Goal: Task Accomplishment & Management: Use online tool/utility

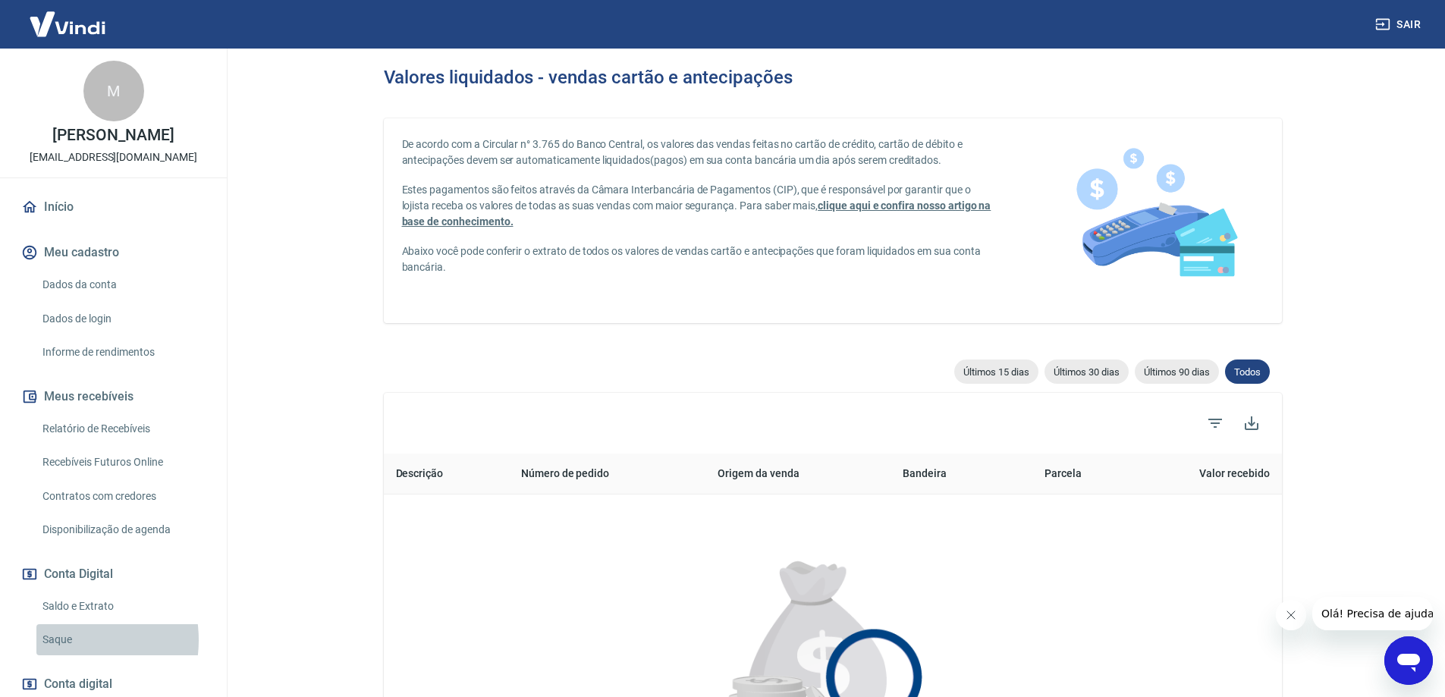
click at [63, 640] on link "Saque" at bounding box center [122, 639] width 172 height 31
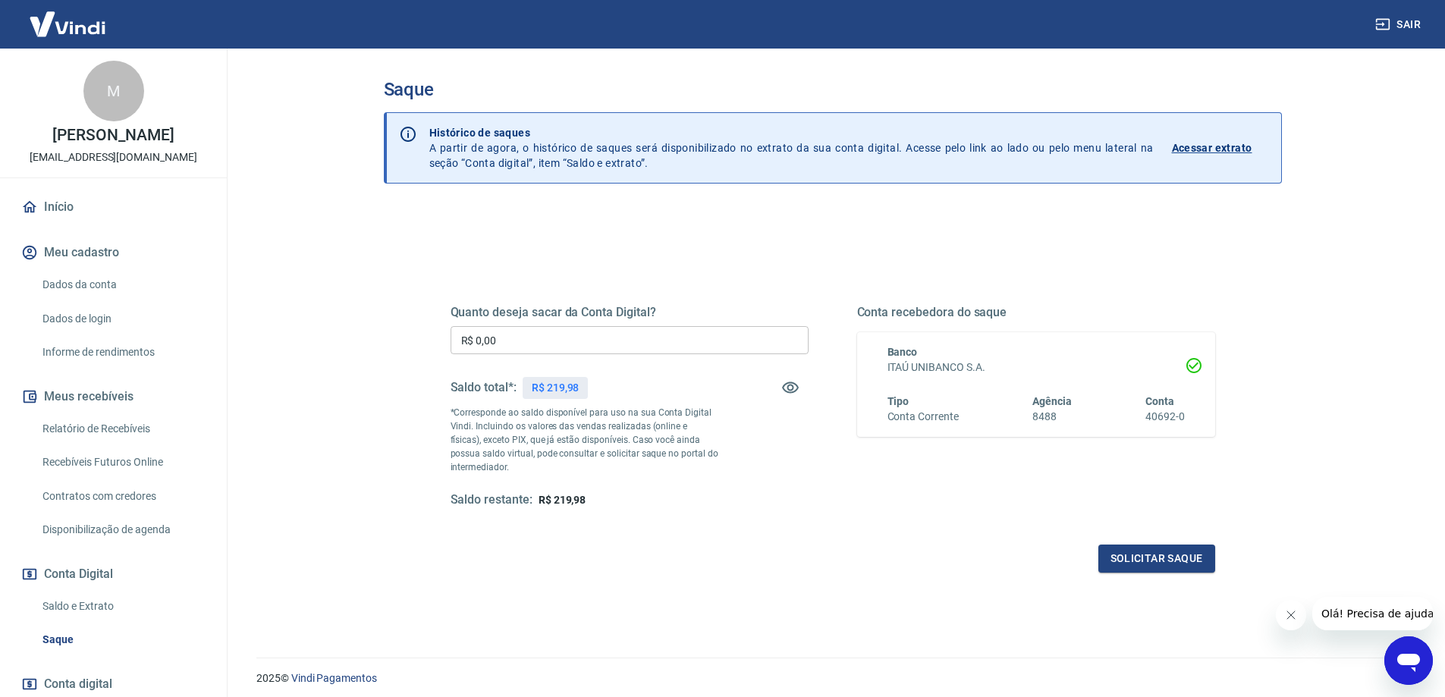
click at [611, 328] on input "R$ 0,00" at bounding box center [630, 340] width 358 height 28
type input "R$ 219,98"
click at [1165, 554] on button "Solicitar saque" at bounding box center [1156, 559] width 117 height 28
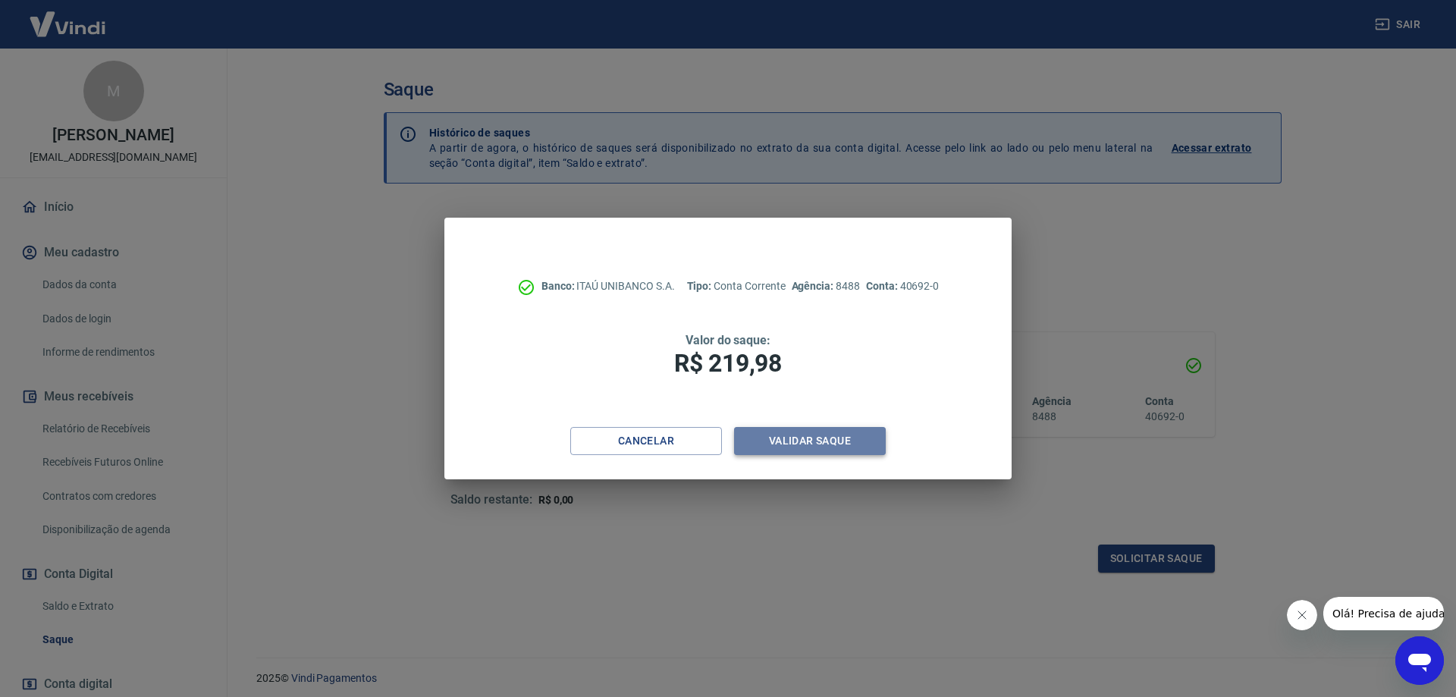
click at [825, 441] on button "Validar saque" at bounding box center [810, 441] width 152 height 28
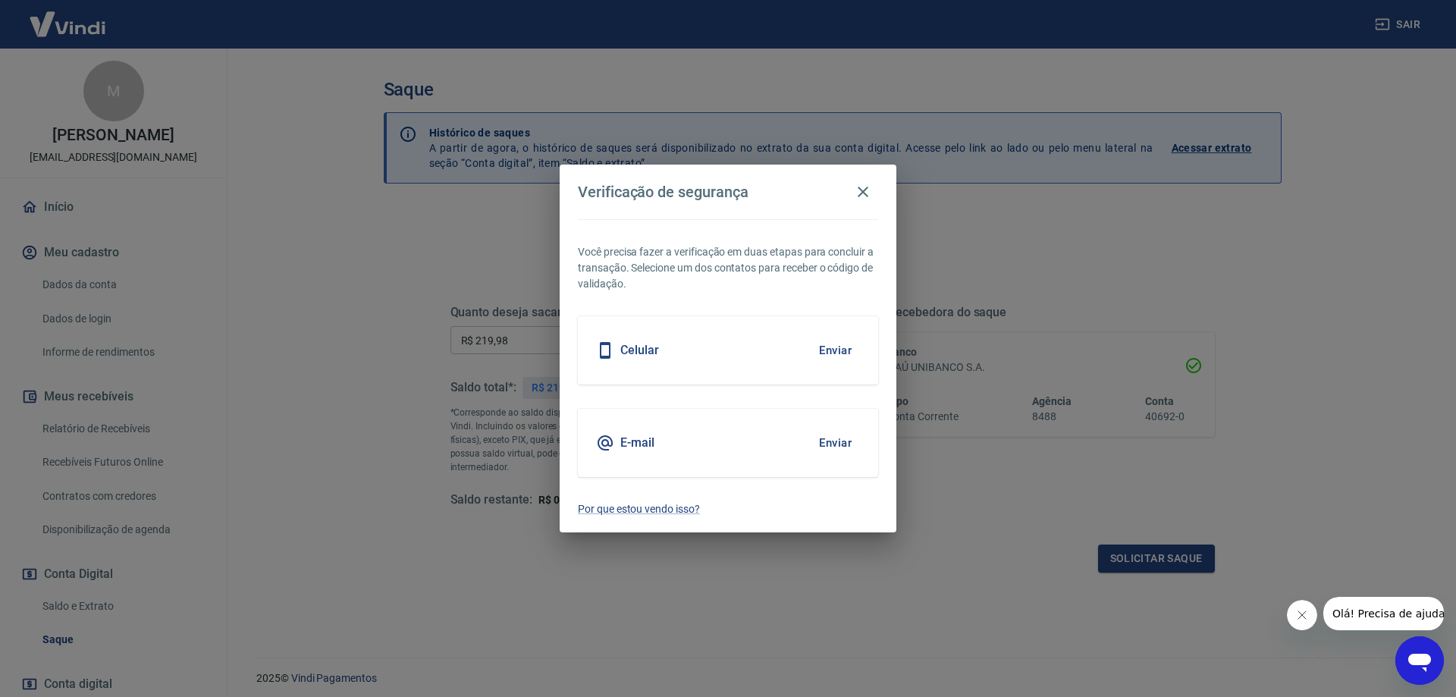
click at [644, 350] on h5 "Celular" at bounding box center [639, 350] width 39 height 15
click at [824, 349] on button "Enviar" at bounding box center [835, 350] width 49 height 32
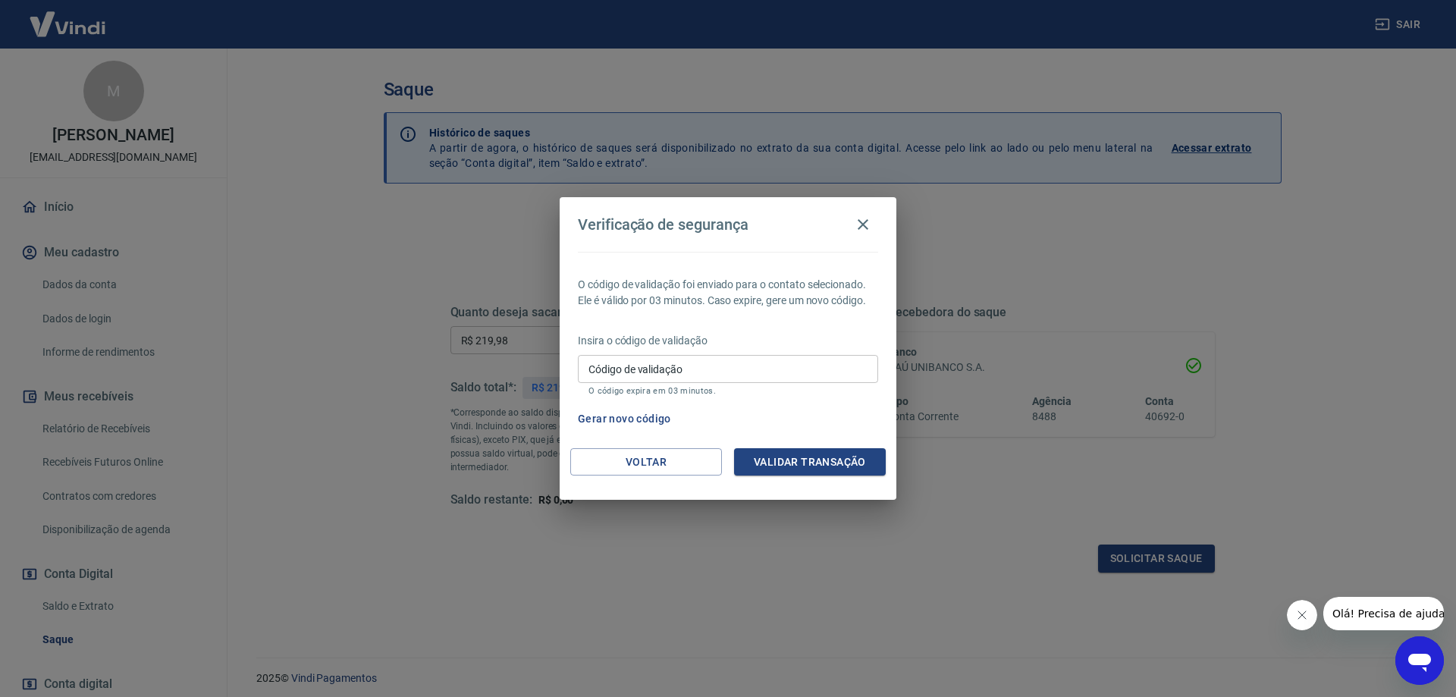
click at [723, 368] on input "Código de validação" at bounding box center [728, 369] width 300 height 28
type input "085213"
drag, startPoint x: 809, startPoint y: 421, endPoint x: 810, endPoint y: 457, distance: 35.7
click at [809, 422] on div "Gerar novo código" at bounding box center [725, 419] width 306 height 28
click at [807, 463] on button "Validar transação" at bounding box center [810, 462] width 152 height 28
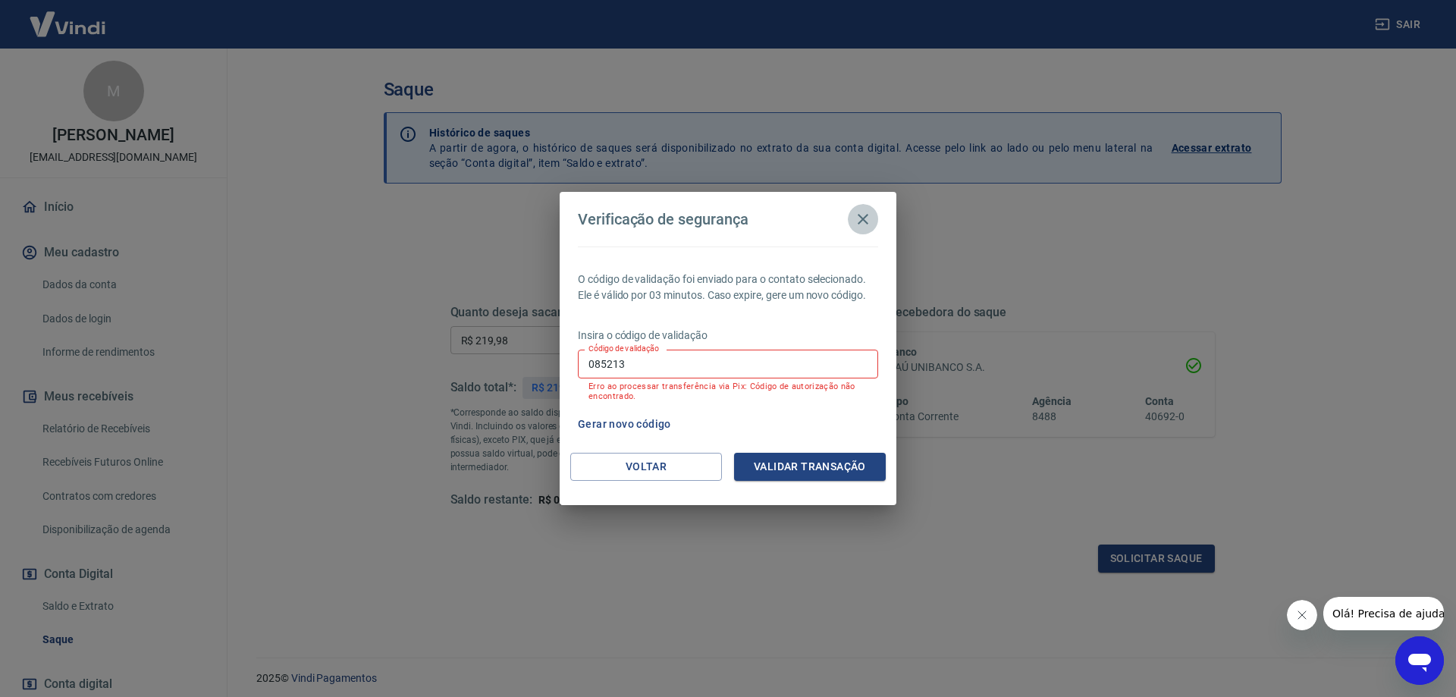
click at [862, 221] on icon "button" at bounding box center [863, 219] width 18 height 18
